Goal: Task Accomplishment & Management: Use online tool/utility

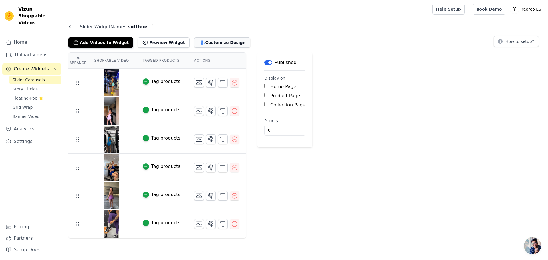
click at [212, 41] on button "Customize Design" at bounding box center [222, 42] width 56 height 10
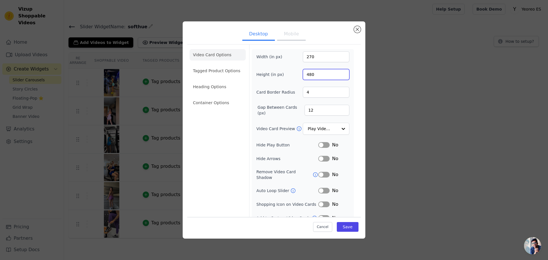
click at [308, 73] on input "480" at bounding box center [326, 74] width 47 height 11
type input "400"
click at [320, 37] on ul "Desktop Mobile" at bounding box center [273, 34] width 173 height 17
click at [346, 226] on button "Save" at bounding box center [348, 227] width 22 height 10
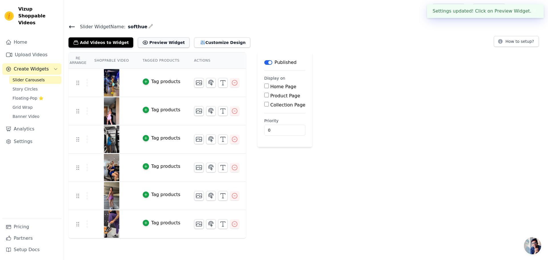
click at [169, 44] on button "Preview Widget" at bounding box center [163, 42] width 51 height 10
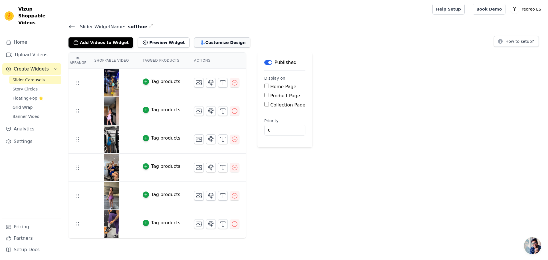
click at [213, 42] on button "Customize Design" at bounding box center [222, 42] width 56 height 10
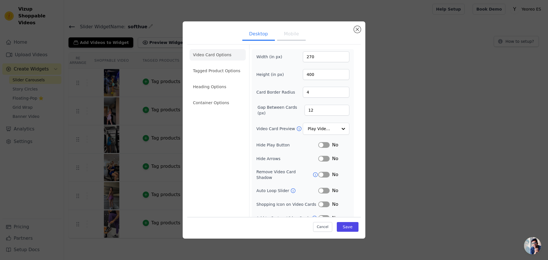
click at [287, 32] on button "Mobile" at bounding box center [291, 34] width 29 height 13
click at [248, 34] on button "Desktop" at bounding box center [258, 34] width 33 height 13
click at [308, 55] on input "270" at bounding box center [326, 56] width 47 height 11
type input "250"
click at [352, 228] on button "Save" at bounding box center [348, 227] width 22 height 10
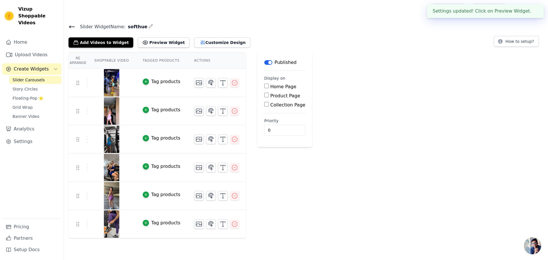
drag, startPoint x: 309, startPoint y: 43, endPoint x: 253, endPoint y: 53, distance: 57.0
click at [309, 43] on div "Add Videos to Widget Preview Widget Customize Design How to setup?" at bounding box center [305, 41] width 475 height 13
click at [154, 43] on button "Preview Widget" at bounding box center [163, 42] width 51 height 10
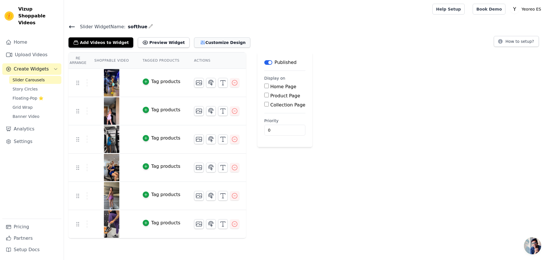
click at [217, 41] on button "Customize Design" at bounding box center [222, 42] width 56 height 10
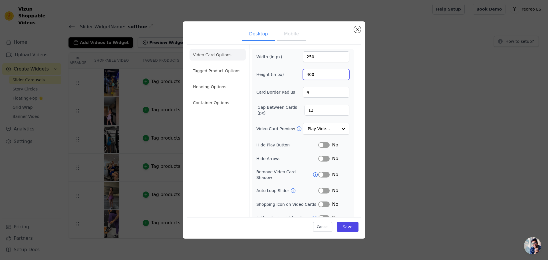
drag, startPoint x: 312, startPoint y: 73, endPoint x: 303, endPoint y: 73, distance: 8.8
click at [303, 73] on input "400" at bounding box center [326, 74] width 47 height 11
type input "380"
click at [357, 27] on button "Close modal" at bounding box center [357, 29] width 7 height 7
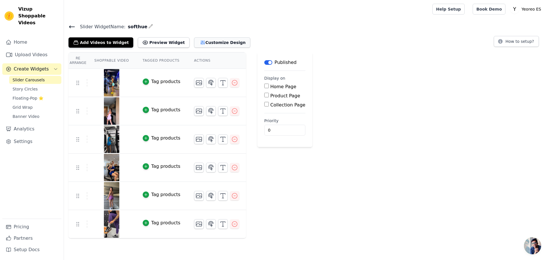
click at [213, 45] on button "Customize Design" at bounding box center [222, 42] width 56 height 10
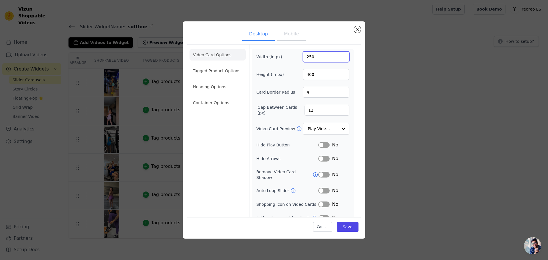
click at [308, 56] on input "250" at bounding box center [326, 56] width 47 height 11
type input "260"
click at [294, 51] on div "Width (in px) 260 Height (in px) 400 Card Border Radius 4 Gap Between Cards (px…" at bounding box center [303, 136] width 102 height 175
click at [347, 229] on button "Save" at bounding box center [348, 227] width 22 height 10
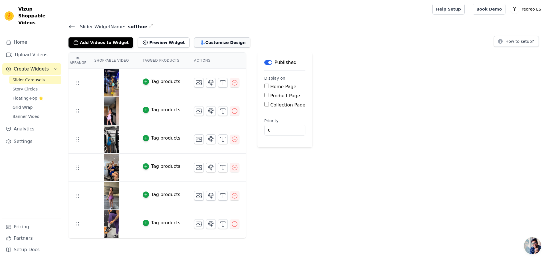
click at [210, 44] on button "Customize Design" at bounding box center [222, 42] width 56 height 10
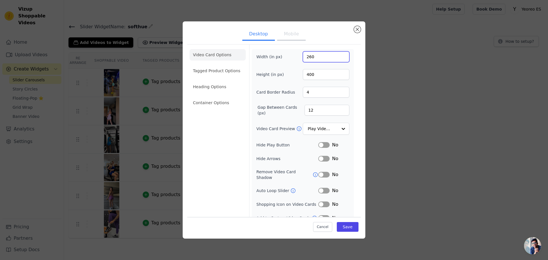
click at [308, 56] on input "260" at bounding box center [326, 56] width 47 height 11
type input "270"
click at [318, 45] on form "Width (in px) 270 Height (in px) 400 Card Border Radius 4 Gap Between Cards (px…" at bounding box center [302, 135] width 107 height 181
click at [308, 72] on input "400" at bounding box center [326, 74] width 47 height 11
type input "450"
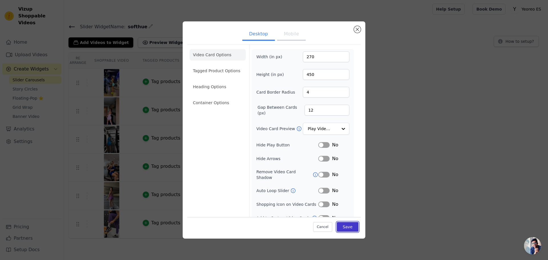
click at [350, 229] on button "Save" at bounding box center [348, 227] width 22 height 10
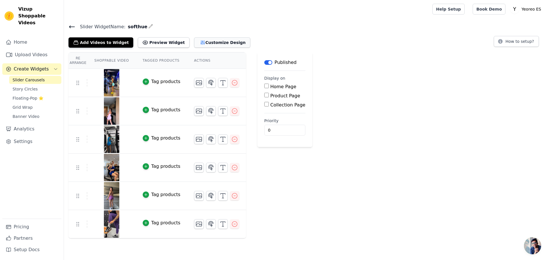
click at [225, 39] on button "Customize Design" at bounding box center [222, 42] width 56 height 10
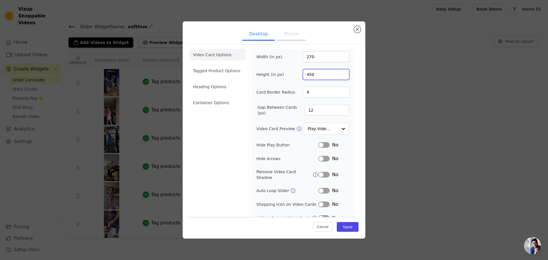
click at [308, 73] on input "450" at bounding box center [326, 74] width 47 height 11
type input "440"
click at [346, 225] on button "Save" at bounding box center [348, 227] width 22 height 10
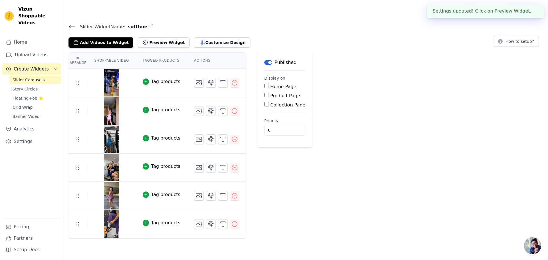
click at [412, 170] on div "Re Arrange Shoppable Video Tagged Products Actions Tag products Tag products Ta…" at bounding box center [306, 145] width 484 height 186
click at [229, 40] on button "Customize Design" at bounding box center [222, 42] width 56 height 10
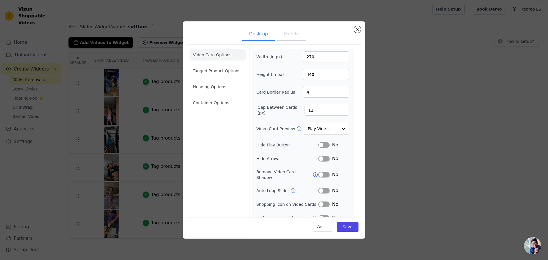
click at [284, 36] on button "Mobile" at bounding box center [291, 34] width 29 height 13
click at [350, 227] on button "Save" at bounding box center [348, 227] width 22 height 10
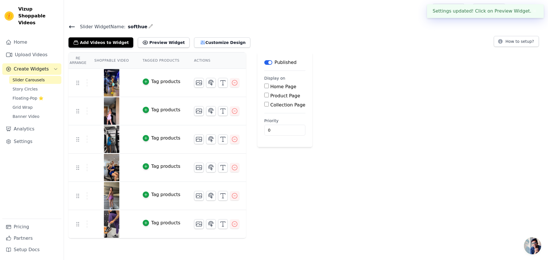
click at [452, 162] on div "Re Arrange Shoppable Video Tagged Products Actions Tag products Tag products Ta…" at bounding box center [306, 145] width 484 height 186
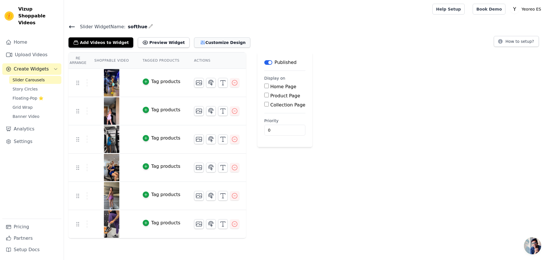
click at [207, 42] on button "Customize Design" at bounding box center [222, 42] width 56 height 10
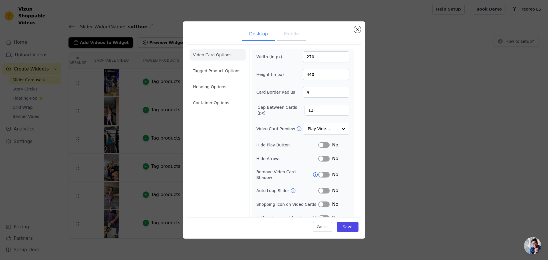
click at [286, 37] on button "Mobile" at bounding box center [291, 34] width 29 height 13
click at [359, 31] on button "Close modal" at bounding box center [357, 29] width 7 height 7
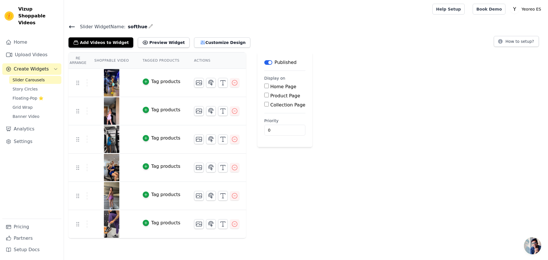
click at [70, 27] on icon at bounding box center [71, 27] width 5 height 2
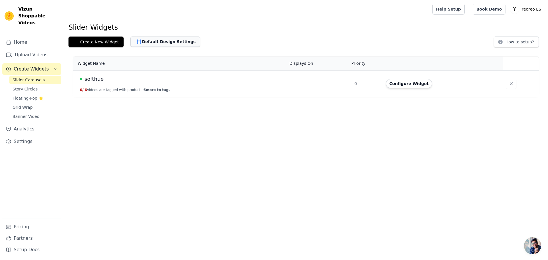
click at [169, 44] on button "Default Design Settings" at bounding box center [165, 42] width 70 height 10
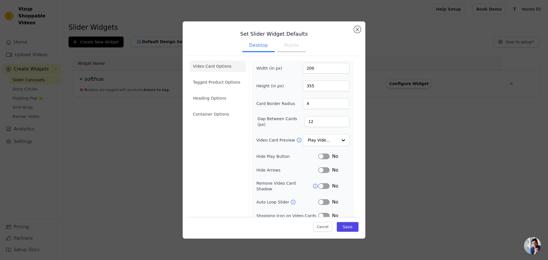
click at [290, 46] on button "Mobile" at bounding box center [291, 46] width 29 height 13
click at [256, 45] on button "Desktop" at bounding box center [258, 46] width 33 height 13
click at [308, 66] on input "200" at bounding box center [326, 68] width 47 height 11
type input "270"
drag, startPoint x: 315, startPoint y: 84, endPoint x: 302, endPoint y: 84, distance: 12.6
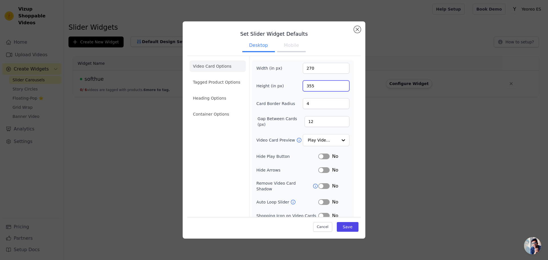
click at [303, 84] on input "355" at bounding box center [326, 85] width 47 height 11
type input "440"
click at [291, 41] on button "Mobile" at bounding box center [291, 46] width 29 height 13
click at [261, 46] on button "Desktop" at bounding box center [258, 46] width 33 height 13
click at [342, 225] on button "Save" at bounding box center [348, 227] width 22 height 10
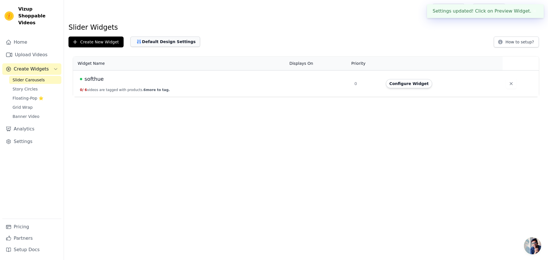
click at [170, 41] on button "Default Design Settings" at bounding box center [165, 42] width 70 height 10
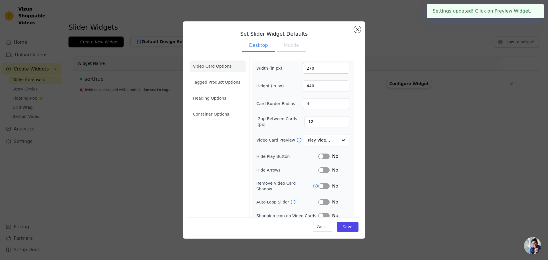
click at [294, 48] on button "Mobile" at bounding box center [291, 46] width 29 height 13
click at [308, 67] on input "270" at bounding box center [326, 68] width 47 height 11
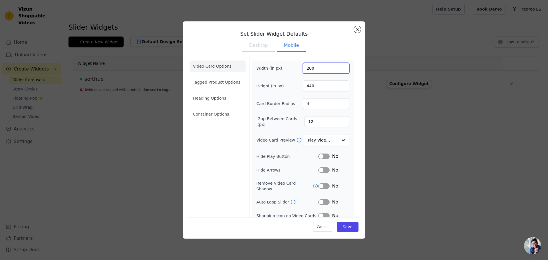
type input "200"
drag, startPoint x: 315, startPoint y: 87, endPoint x: 299, endPoint y: 87, distance: 16.3
click at [299, 87] on div "Height (in px) 440" at bounding box center [302, 85] width 93 height 11
type input "300"
click at [257, 43] on button "Desktop" at bounding box center [258, 46] width 33 height 13
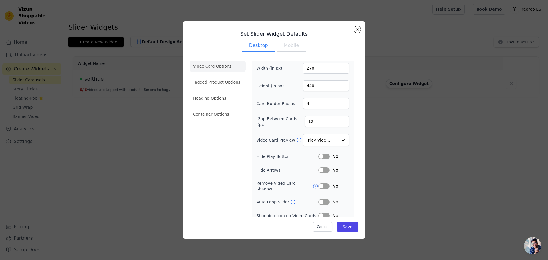
click at [284, 42] on button "Mobile" at bounding box center [291, 46] width 29 height 13
click at [348, 225] on button "Save" at bounding box center [348, 227] width 22 height 10
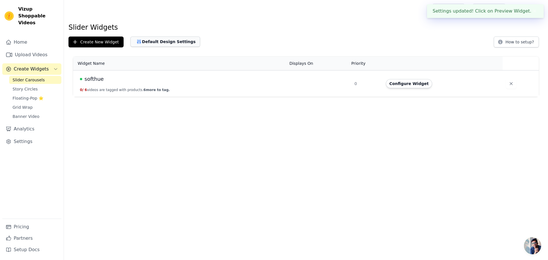
click at [160, 43] on button "Default Design Settings" at bounding box center [165, 42] width 70 height 10
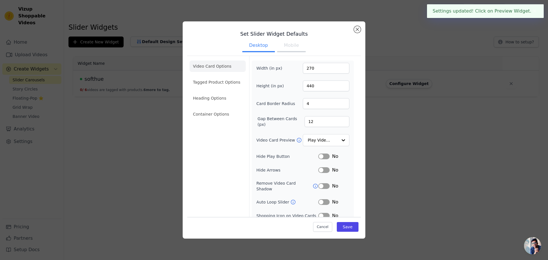
click at [285, 43] on button "Mobile" at bounding box center [291, 46] width 29 height 13
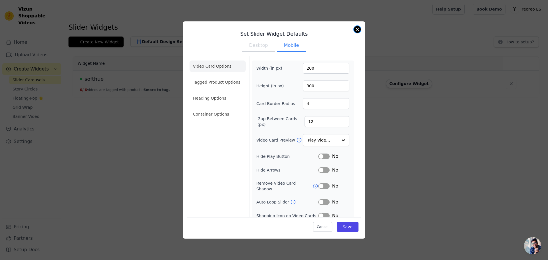
click at [356, 27] on button "Close modal" at bounding box center [357, 29] width 7 height 7
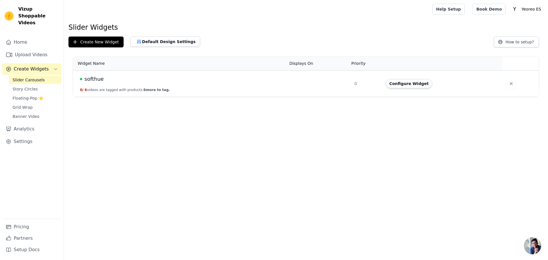
click at [139, 85] on td "softhue 0 / 6 videos are tagged with products. 6 more to tag." at bounding box center [179, 83] width 213 height 27
click at [131, 91] on button "0 / 6 videos are tagged with products. 6 more to tag." at bounding box center [125, 90] width 90 height 5
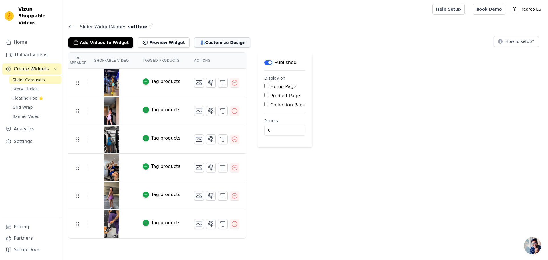
click at [217, 44] on button "Customize Design" at bounding box center [222, 42] width 56 height 10
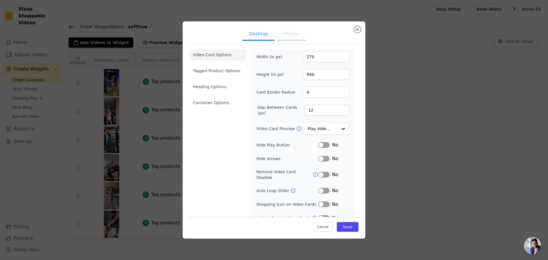
click at [292, 37] on button "Mobile" at bounding box center [291, 34] width 29 height 13
click at [248, 35] on button "Desktop" at bounding box center [258, 34] width 33 height 13
click at [327, 127] on input "Video Card Preview" at bounding box center [322, 128] width 29 height 11
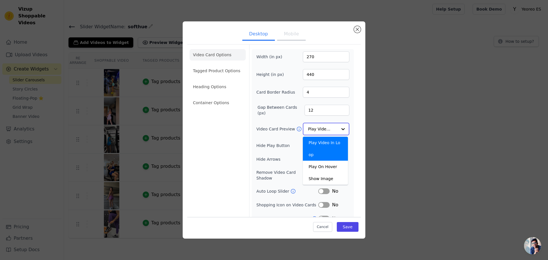
click at [327, 128] on input "Video Card Preview" at bounding box center [322, 128] width 29 height 11
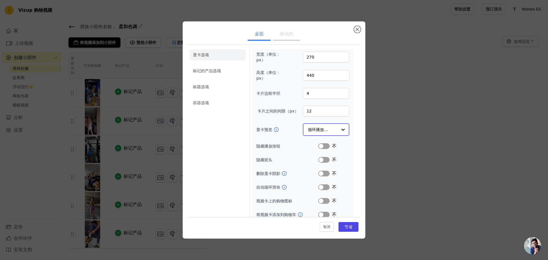
click at [316, 128] on input "显卡预览" at bounding box center [322, 129] width 29 height 11
click at [316, 129] on input "显卡预览" at bounding box center [322, 129] width 29 height 11
click at [281, 86] on div "宽度（单位：px） 270 高度（单位：px） 440 卡片边框半径 4 卡片之间的间隙（px） 12 显卡预览 循环播放视频 隐藏播放按钮 标签 不 隐藏箭…" at bounding box center [302, 134] width 93 height 166
click at [291, 35] on font "移动的" at bounding box center [287, 33] width 14 height 5
click at [251, 31] on button "桌面" at bounding box center [259, 34] width 23 height 13
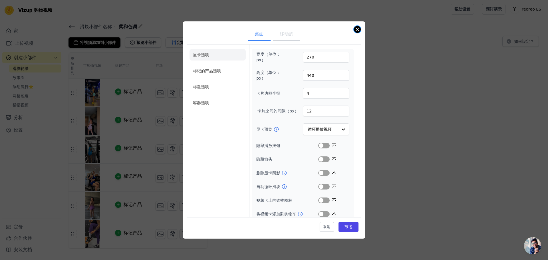
click at [356, 30] on button "关闭模式" at bounding box center [357, 29] width 7 height 7
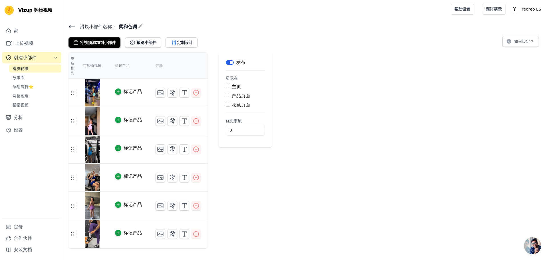
click at [73, 26] on icon at bounding box center [71, 27] width 5 height 2
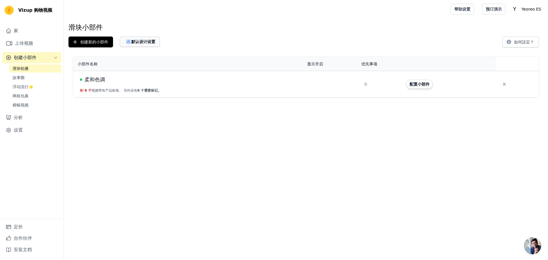
click at [144, 40] on font "默认设计设置" at bounding box center [143, 41] width 24 height 5
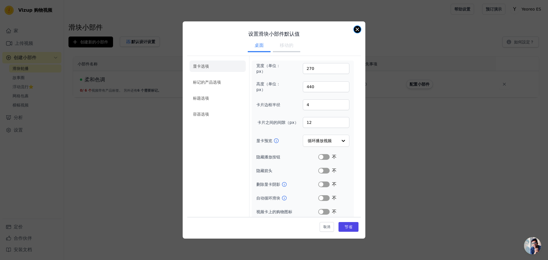
click at [356, 29] on button "关闭模式" at bounding box center [357, 29] width 7 height 7
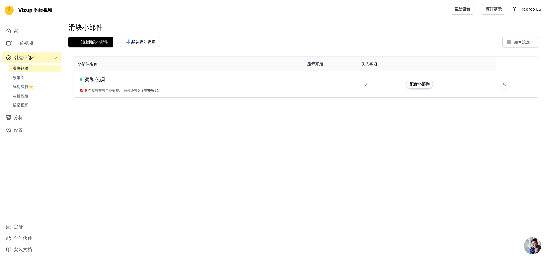
click at [479, 97] on html "Vizup 购物视频 家 上传视频 创建小部件 滑块轮播 故事圈 浮动流行⭐ 网格包裹 横幅视频 分析 设置 定价 合作伙伴 安装文档 打开侧边栏 帮助设置 …" at bounding box center [274, 48] width 548 height 97
click at [97, 80] on font "柔和色调" at bounding box center [94, 79] width 21 height 6
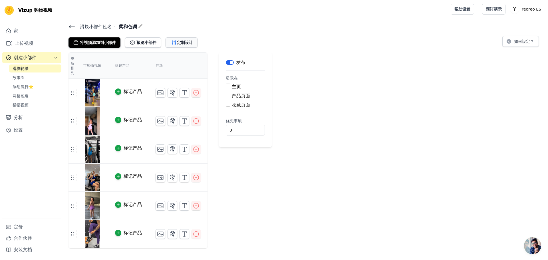
click at [179, 40] on font "定制设计" at bounding box center [185, 42] width 16 height 5
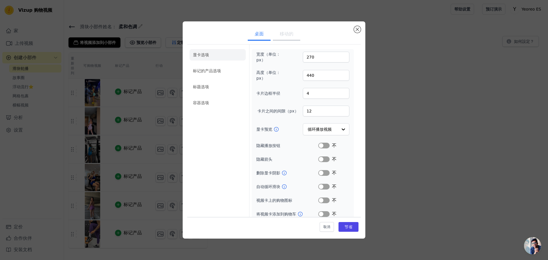
click at [403, 194] on div "桌面 移动的 显卡选项 标记的产品选项 标题选项 容器选项 宽度（单位：px） 270 高度（单位：px） 440 卡片边框半径 4 卡片之间的间隙（px） …" at bounding box center [274, 129] width 530 height 235
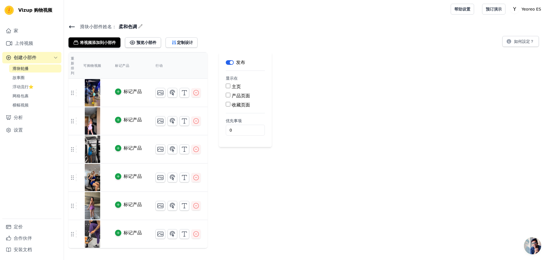
drag, startPoint x: 321, startPoint y: 78, endPoint x: 275, endPoint y: 40, distance: 59.4
click at [275, 40] on div "将视频添加到小部件 预览小部件 定制设计 如何設定？" at bounding box center [305, 41] width 475 height 13
